Goal: Task Accomplishment & Management: Use online tool/utility

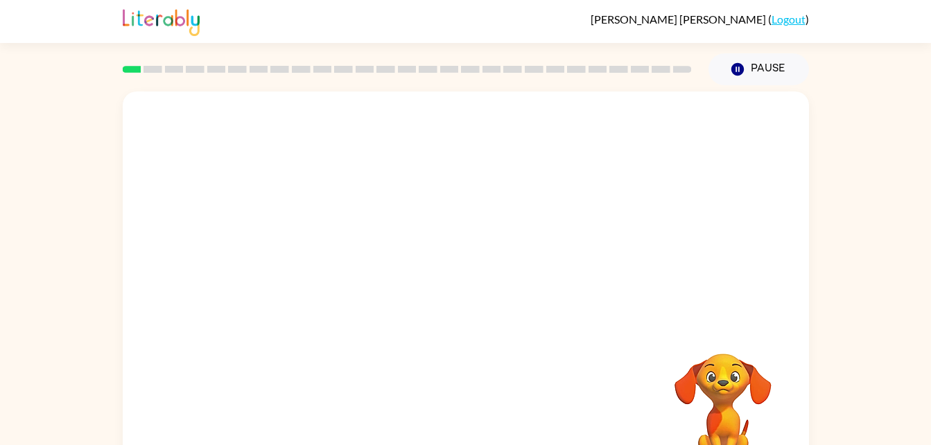
scroll to position [42, 0]
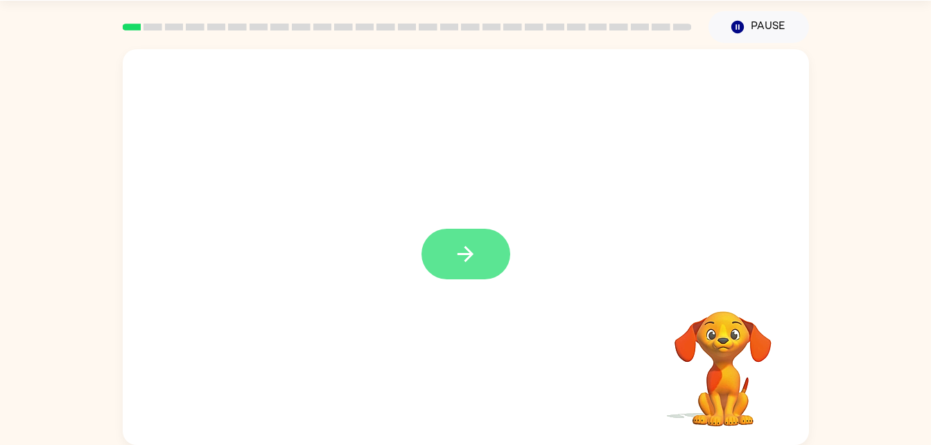
click at [486, 238] on button "button" at bounding box center [465, 254] width 89 height 51
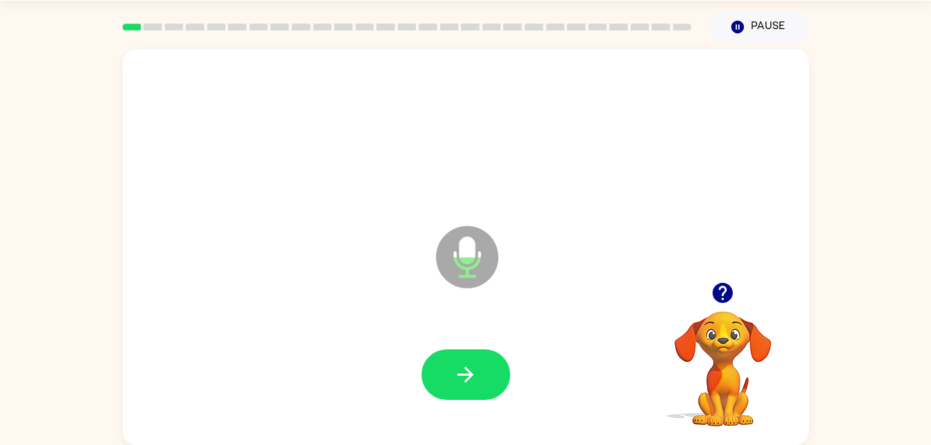
click at [419, 195] on div "Microphone The Microphone is here when it is your turn to talk" at bounding box center [466, 247] width 686 height 396
click at [457, 374] on icon "button" at bounding box center [465, 375] width 24 height 24
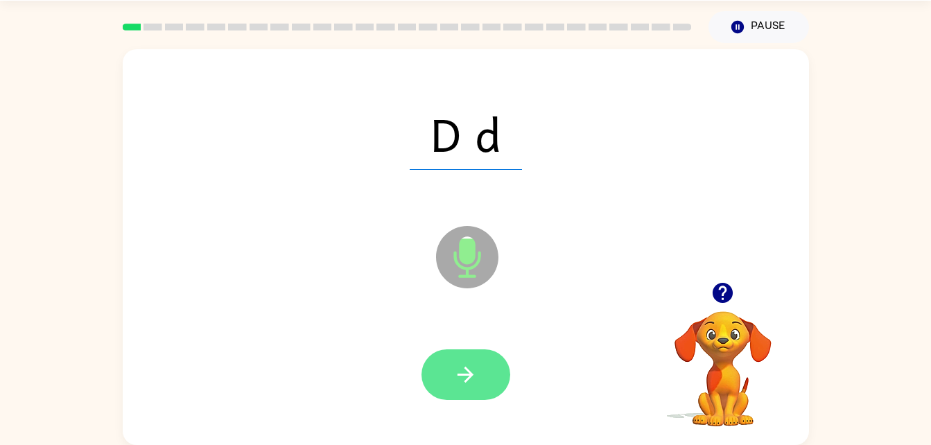
click at [479, 383] on button "button" at bounding box center [465, 374] width 89 height 51
click at [463, 372] on icon "button" at bounding box center [465, 375] width 24 height 24
drag, startPoint x: 355, startPoint y: 421, endPoint x: 480, endPoint y: 374, distance: 133.6
click at [480, 374] on div at bounding box center [466, 375] width 658 height 114
click at [489, 383] on button "button" at bounding box center [465, 374] width 89 height 51
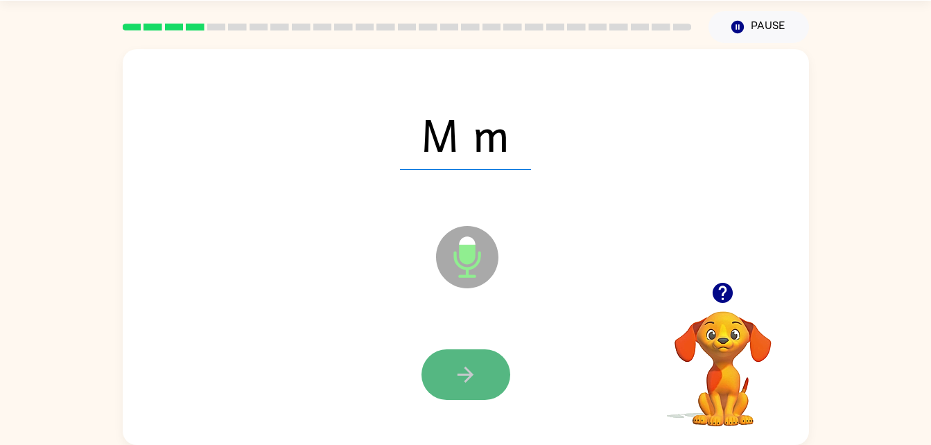
click at [489, 378] on button "button" at bounding box center [465, 374] width 89 height 51
click at [483, 381] on button "button" at bounding box center [465, 374] width 89 height 51
drag, startPoint x: 483, startPoint y: 379, endPoint x: 446, endPoint y: 387, distance: 37.7
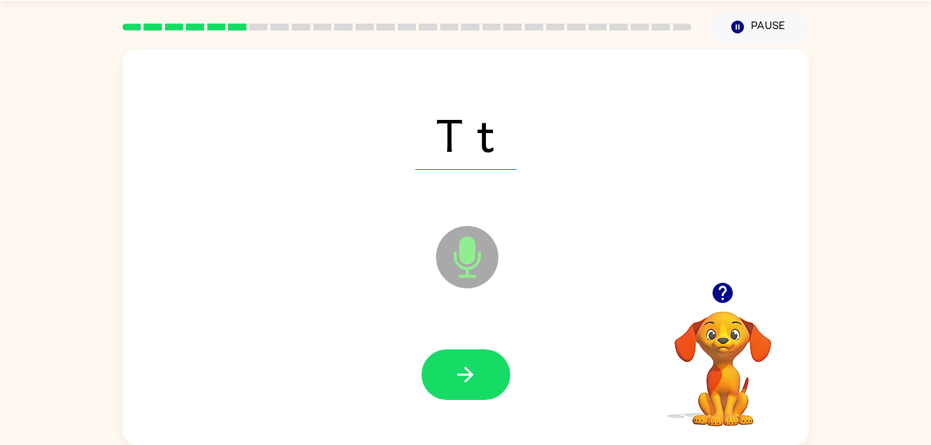
drag, startPoint x: 446, startPoint y: 387, endPoint x: 430, endPoint y: 398, distance: 19.0
click at [430, 398] on div at bounding box center [465, 374] width 89 height 51
click at [435, 388] on button "button" at bounding box center [465, 374] width 89 height 51
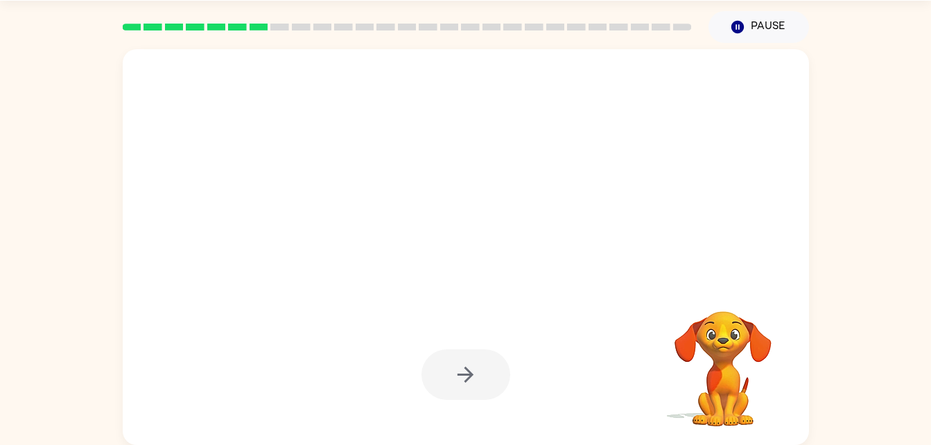
click at [892, 344] on div "Your browser must support playing .mp4 files to use Literably. Please try using…" at bounding box center [465, 244] width 931 height 402
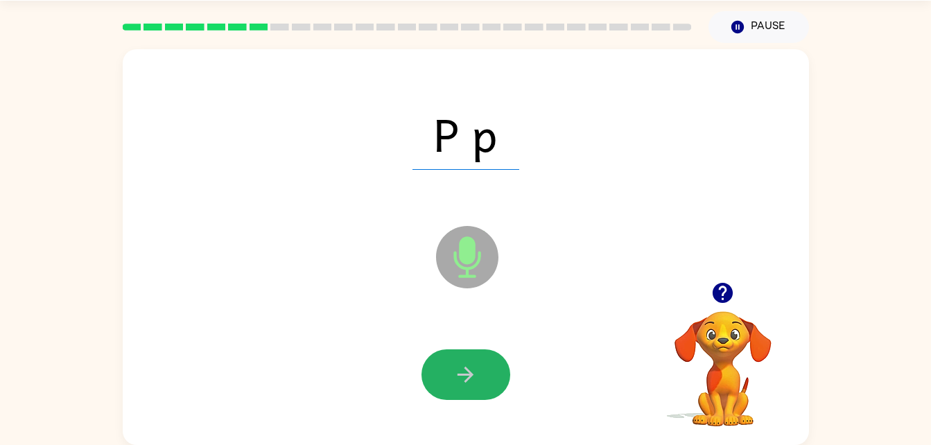
click at [435, 388] on button "button" at bounding box center [465, 374] width 89 height 51
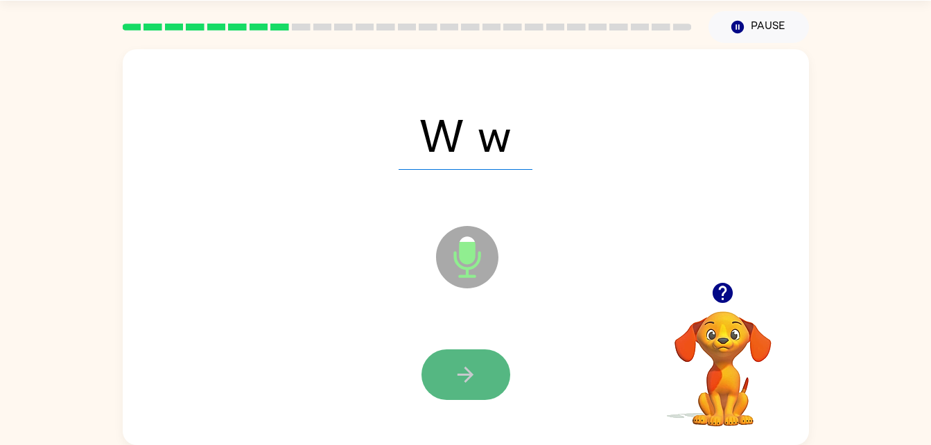
click at [494, 374] on button "button" at bounding box center [465, 374] width 89 height 51
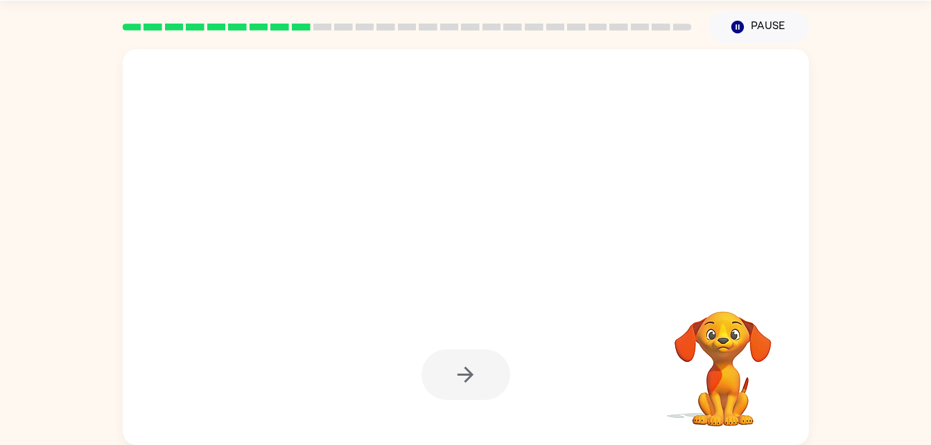
click at [494, 374] on div at bounding box center [465, 374] width 89 height 51
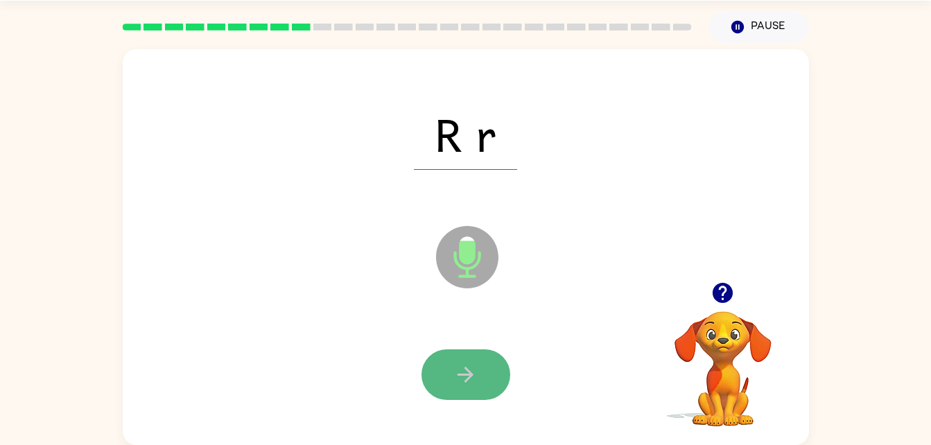
click at [478, 399] on button "button" at bounding box center [465, 374] width 89 height 51
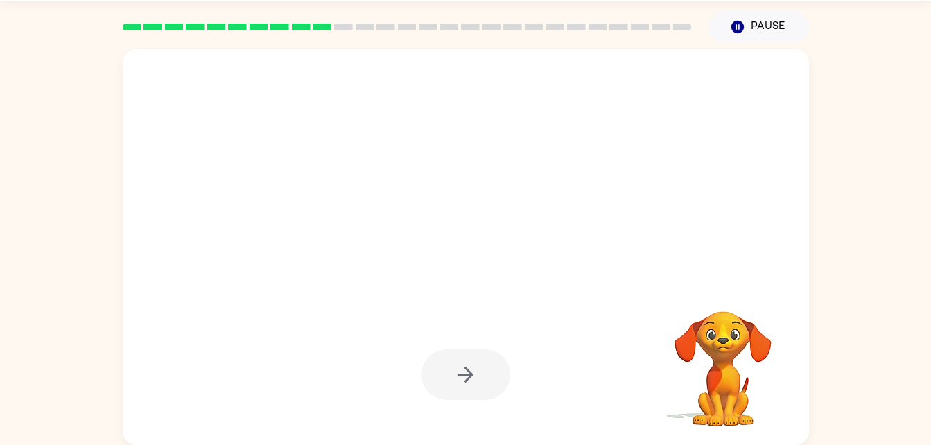
click at [712, 308] on video "Your browser must support playing .mp4 files to use Literably. Please try using…" at bounding box center [723, 359] width 139 height 139
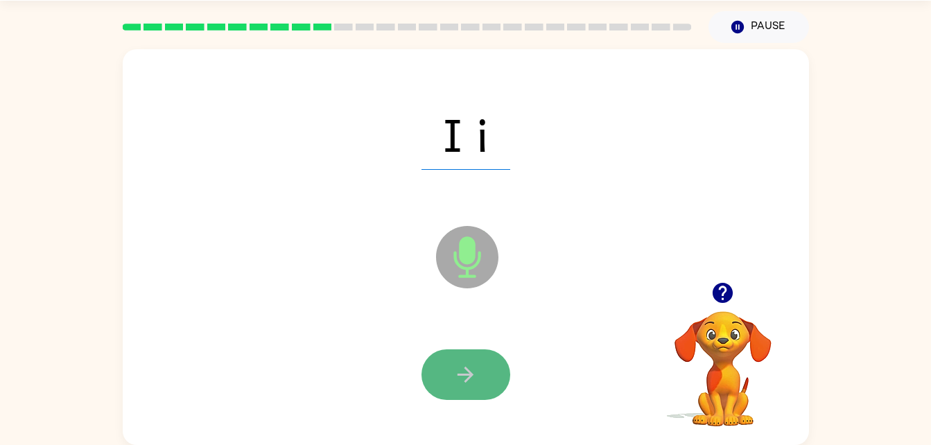
click at [456, 398] on button "button" at bounding box center [465, 374] width 89 height 51
click at [433, 356] on button "button" at bounding box center [465, 374] width 89 height 51
click at [456, 370] on icon "button" at bounding box center [465, 375] width 24 height 24
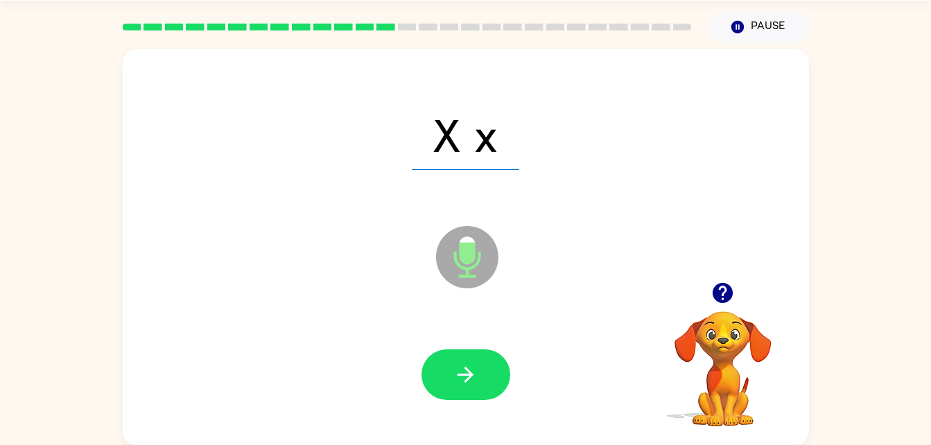
click at [458, 401] on div at bounding box center [466, 375] width 658 height 114
click at [466, 368] on icon "button" at bounding box center [465, 375] width 16 height 16
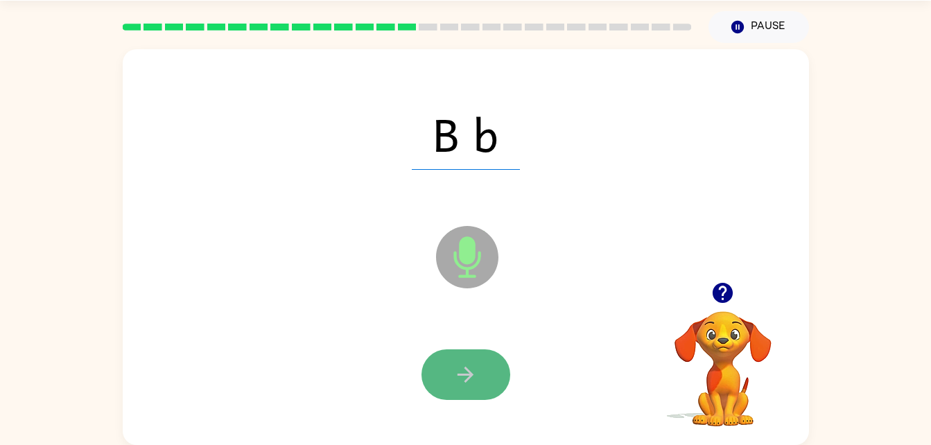
click at [471, 368] on icon "button" at bounding box center [465, 375] width 24 height 24
click at [477, 378] on icon "button" at bounding box center [465, 375] width 24 height 24
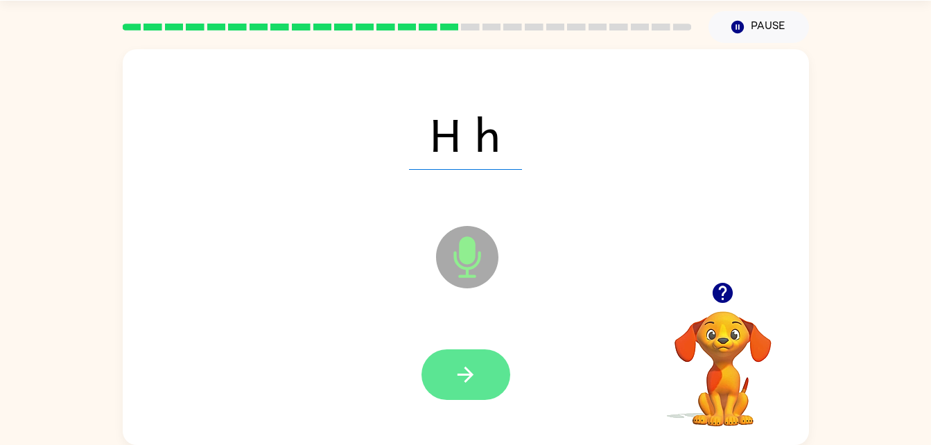
click at [471, 352] on button "button" at bounding box center [465, 374] width 89 height 51
click at [446, 367] on button "button" at bounding box center [465, 374] width 89 height 51
click at [462, 379] on icon "button" at bounding box center [465, 375] width 24 height 24
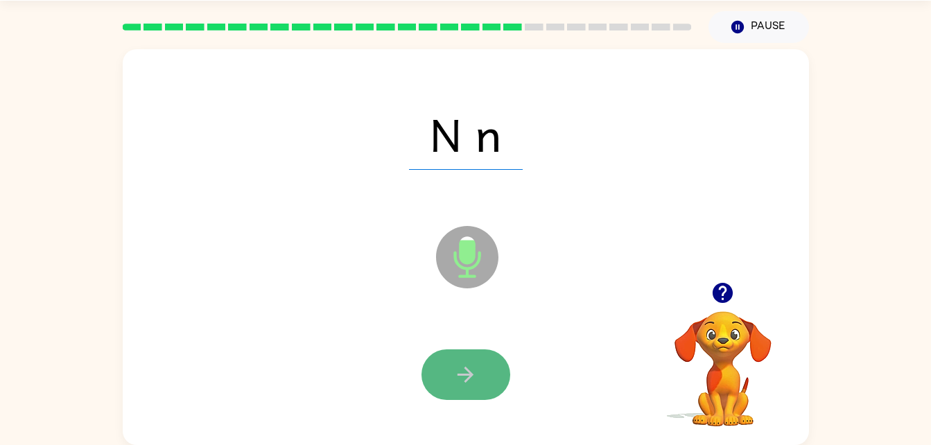
drag, startPoint x: 462, startPoint y: 379, endPoint x: 433, endPoint y: 385, distance: 30.3
click at [433, 385] on button "button" at bounding box center [465, 374] width 89 height 51
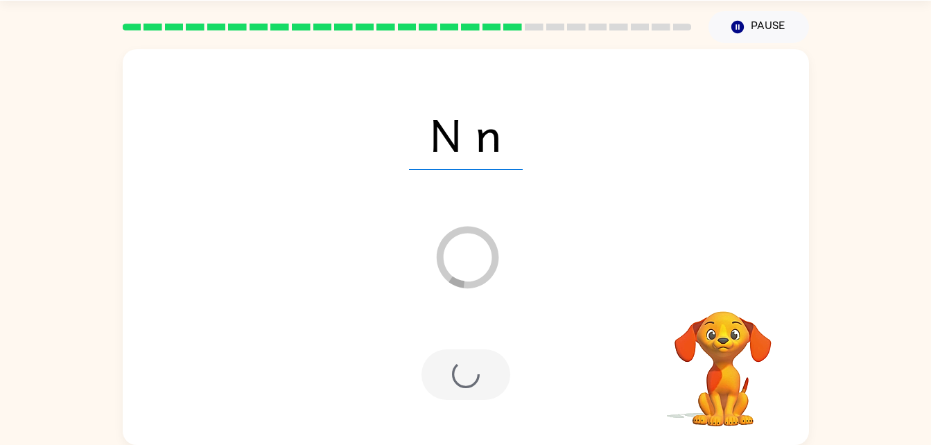
click at [433, 385] on div at bounding box center [465, 374] width 89 height 51
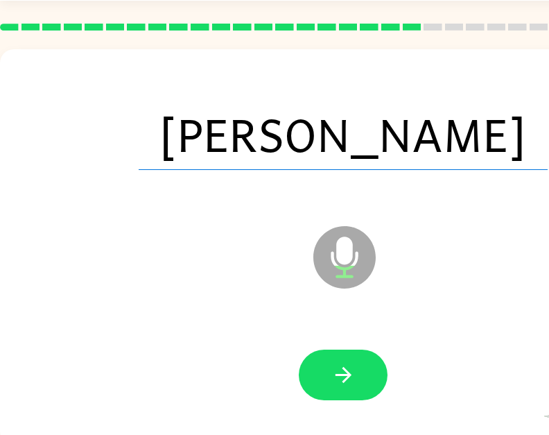
drag, startPoint x: 434, startPoint y: 381, endPoint x: 352, endPoint y: 387, distance: 82.0
click at [352, 387] on button "button" at bounding box center [343, 374] width 89 height 51
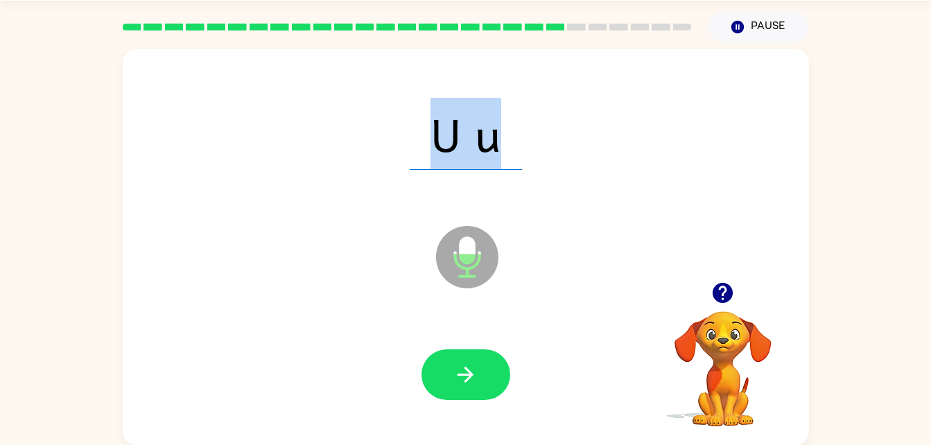
drag, startPoint x: 914, startPoint y: 21, endPoint x: 799, endPoint y: 228, distance: 237.1
click at [799, 228] on div "[PERSON_NAME] ( Logout ) Pause Pause U u Microphone The Microphone is here when…" at bounding box center [465, 201] width 931 height 487
click at [446, 379] on button "button" at bounding box center [465, 374] width 89 height 51
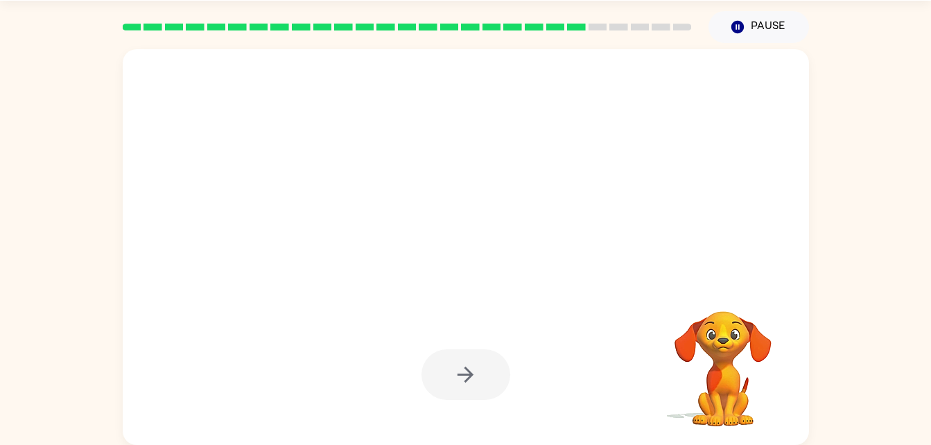
click at [537, 319] on div at bounding box center [466, 375] width 658 height 114
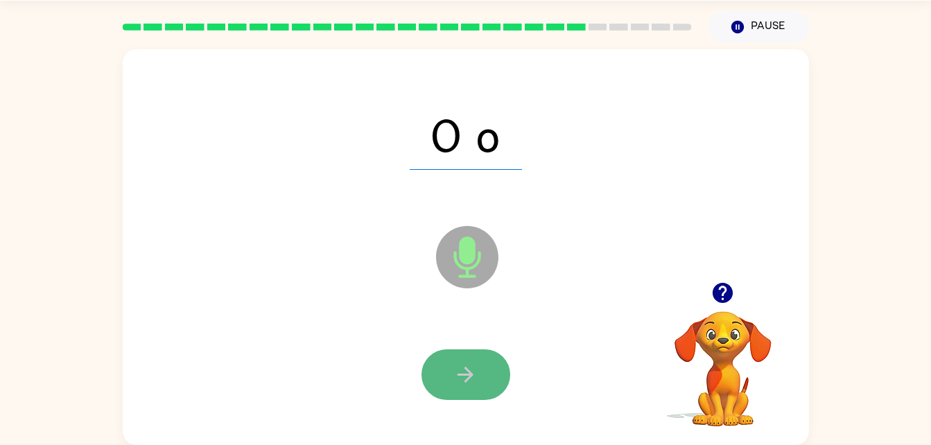
click at [444, 392] on button "button" at bounding box center [465, 374] width 89 height 51
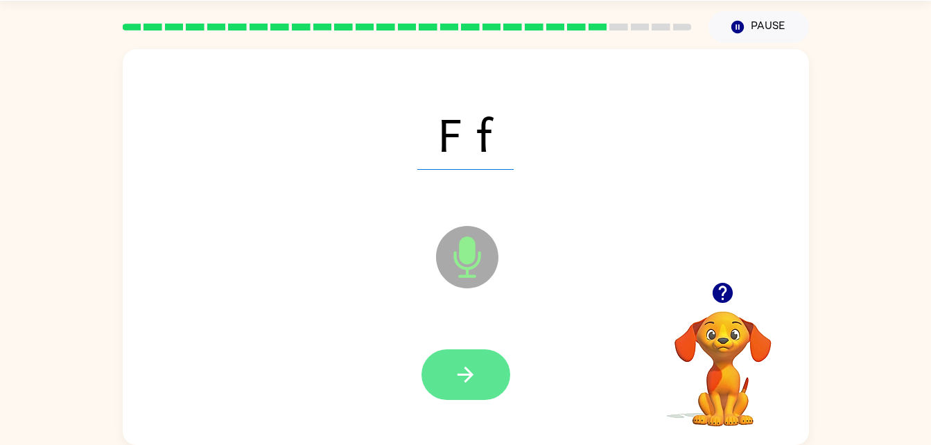
click at [457, 373] on icon "button" at bounding box center [465, 375] width 24 height 24
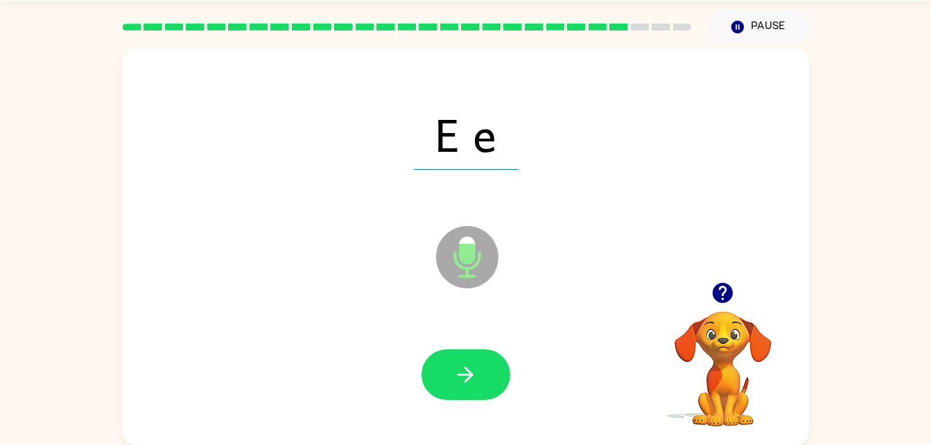
click at [411, 352] on div at bounding box center [466, 375] width 658 height 114
click at [507, 368] on button "button" at bounding box center [465, 374] width 89 height 51
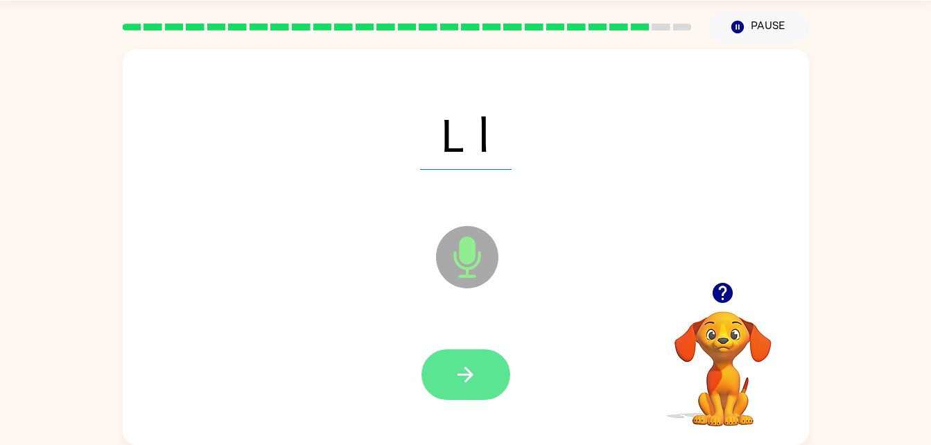
click at [469, 381] on icon "button" at bounding box center [465, 375] width 24 height 24
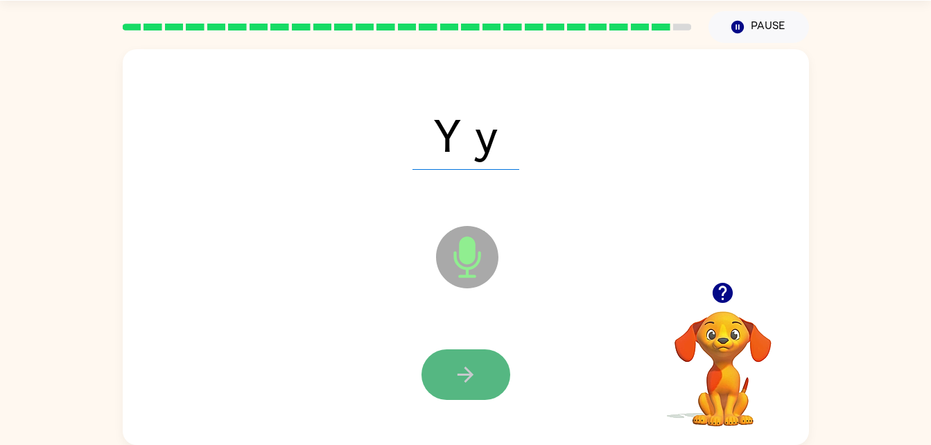
click at [453, 382] on button "button" at bounding box center [465, 374] width 89 height 51
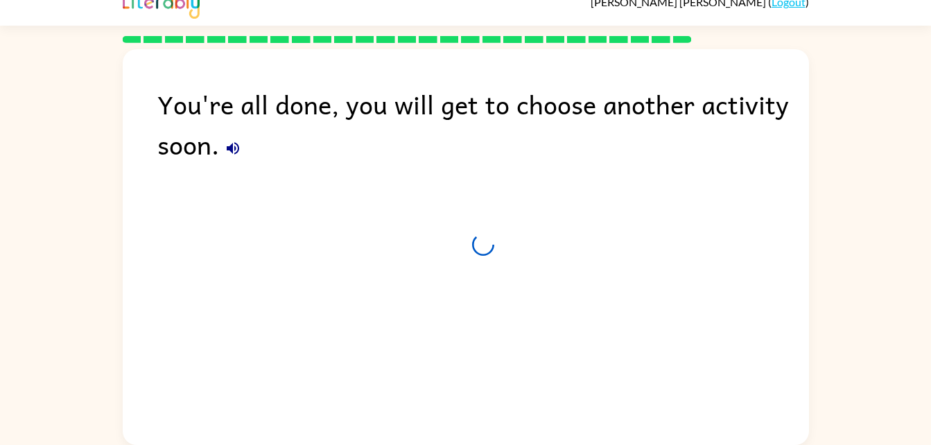
scroll to position [17, 0]
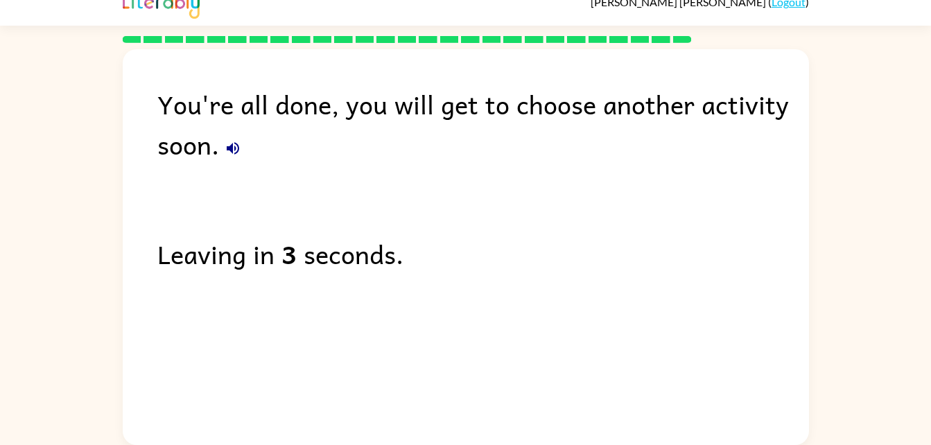
click at [233, 141] on icon "button" at bounding box center [233, 148] width 17 height 17
